Goal: Check status: Check status

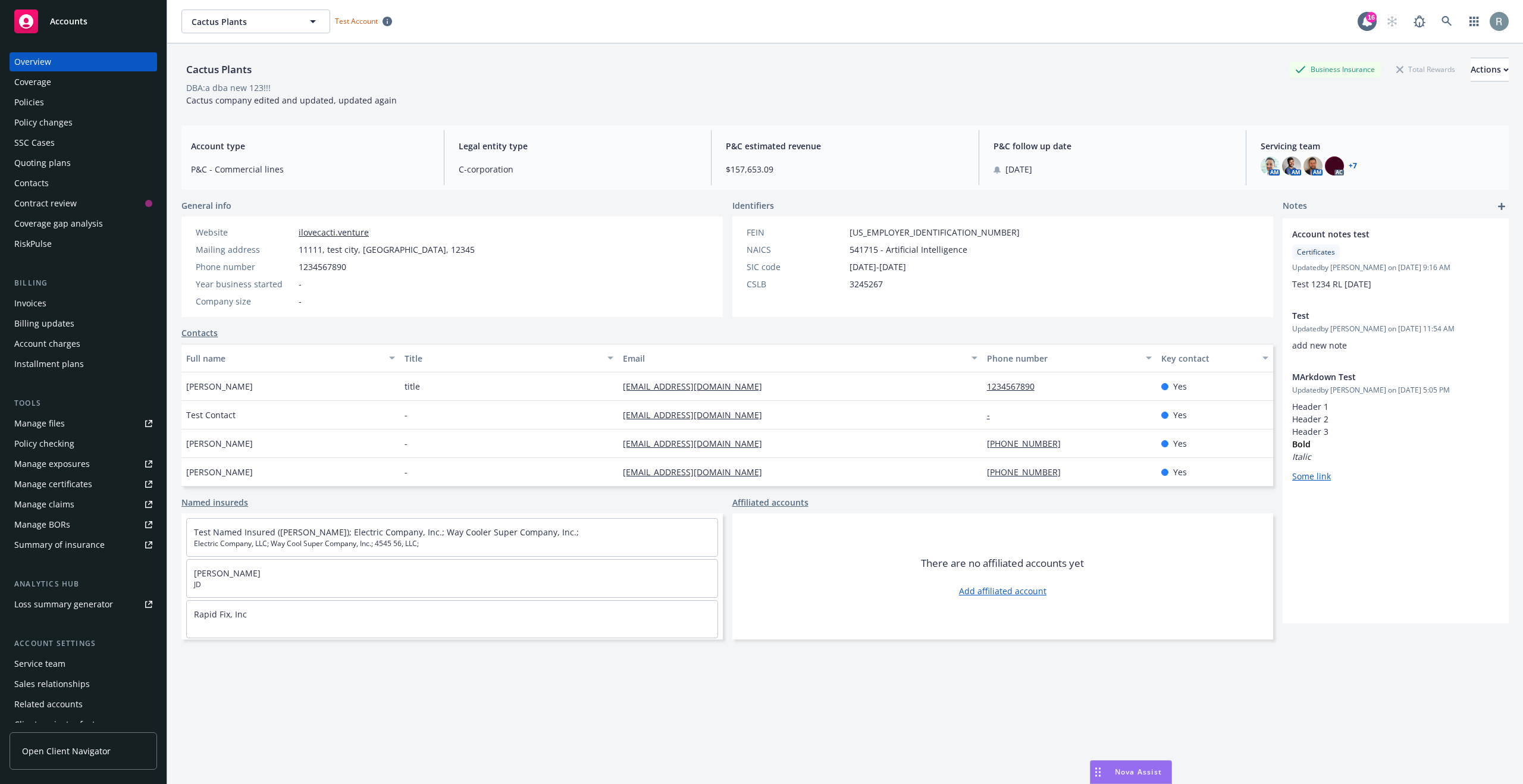
click at [62, 446] on div "Policy checking" at bounding box center [43, 444] width 60 height 19
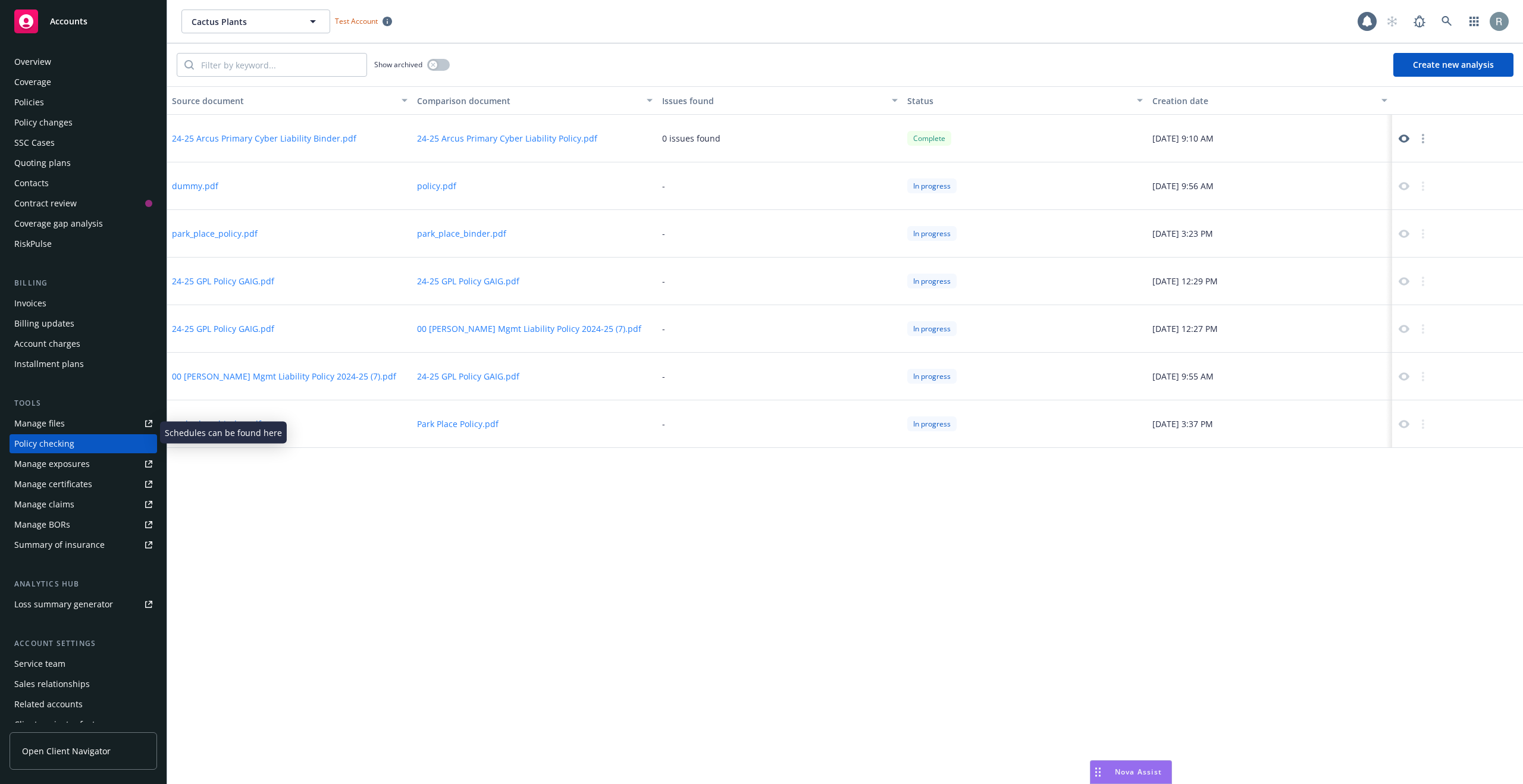
scroll to position [31, 0]
